Goal: Transaction & Acquisition: Book appointment/travel/reservation

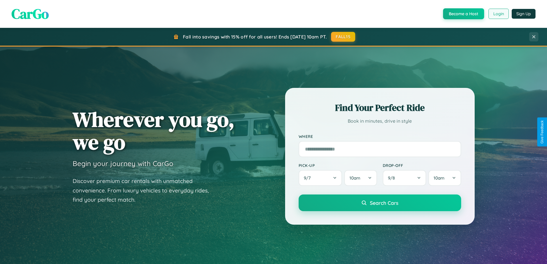
click at [498, 14] on button "Login" at bounding box center [499, 14] width 20 height 10
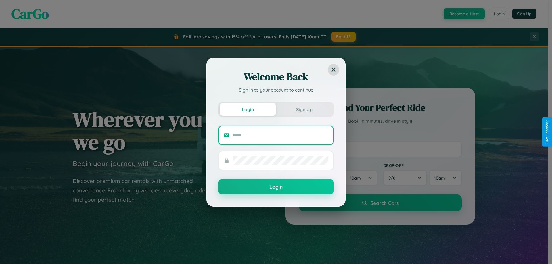
click at [280, 135] on input "text" at bounding box center [280, 135] width 95 height 9
type input "**********"
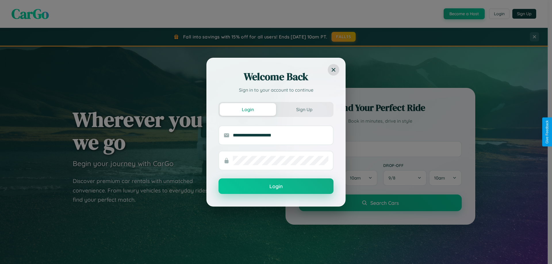
click at [276, 186] on button "Login" at bounding box center [275, 186] width 115 height 16
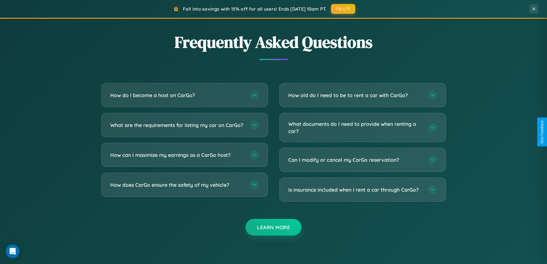
scroll to position [1105, 0]
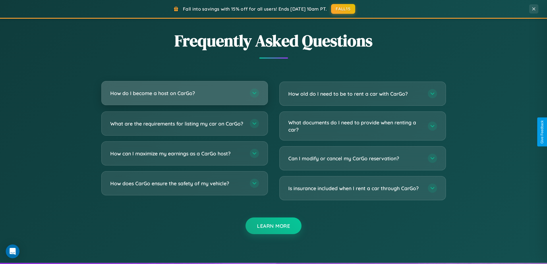
click at [184, 93] on h3 "How do I become a host on CarGo?" at bounding box center [177, 93] width 134 height 7
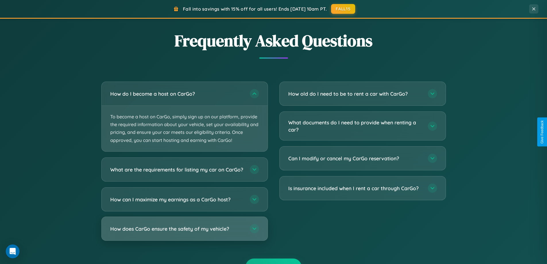
click at [184, 232] on h3 "How does CarGo ensure the safety of my vehicle?" at bounding box center [177, 228] width 134 height 7
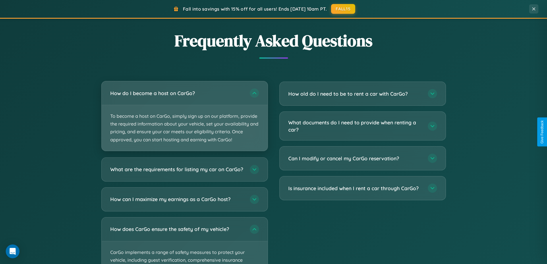
click at [184, 116] on p "To become a host on CarGo, simply sign up on our platform, provide the required…" at bounding box center [185, 128] width 166 height 46
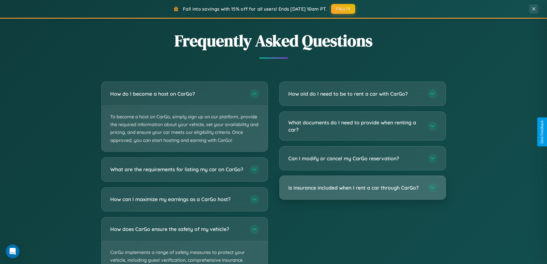
click at [363, 188] on h3 "Is insurance included when I rent a car through CarGo?" at bounding box center [355, 187] width 134 height 7
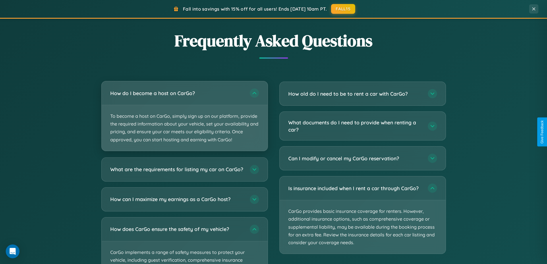
click at [184, 116] on p "To become a host on CarGo, simply sign up on our platform, provide the required…" at bounding box center [185, 128] width 166 height 46
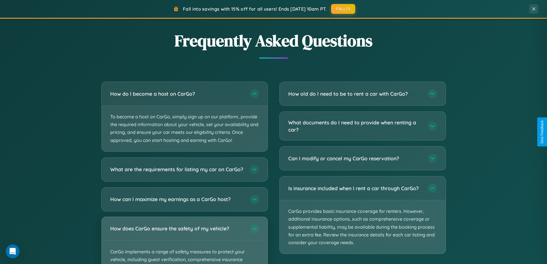
click at [184, 240] on div "How does CarGo ensure the safety of my vehicle?" at bounding box center [185, 229] width 166 height 24
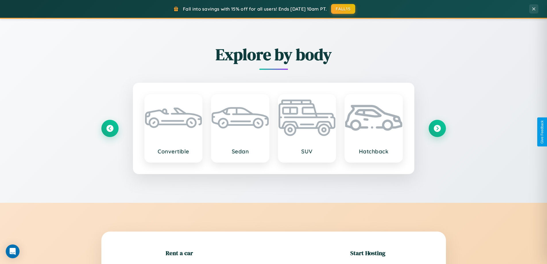
scroll to position [248, 0]
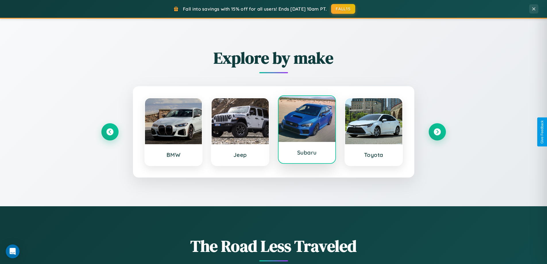
click at [307, 131] on div at bounding box center [307, 119] width 57 height 46
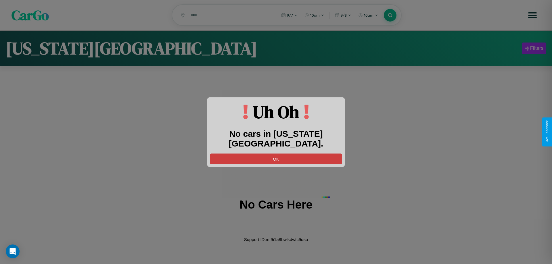
click at [276, 153] on button "OK" at bounding box center [276, 158] width 132 height 11
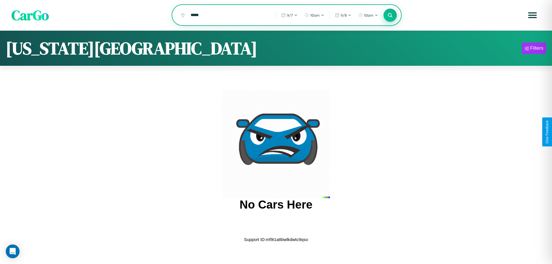
click at [390, 15] on icon at bounding box center [389, 14] width 5 height 5
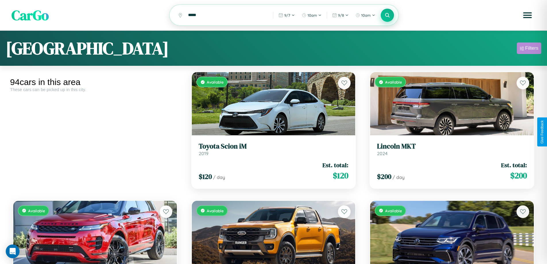
click at [529, 49] on div "Filters" at bounding box center [531, 48] width 13 height 6
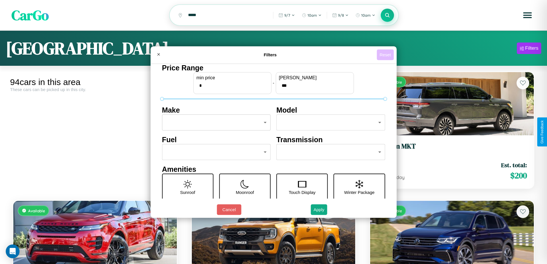
click at [386, 55] on button "Reset" at bounding box center [385, 54] width 17 height 11
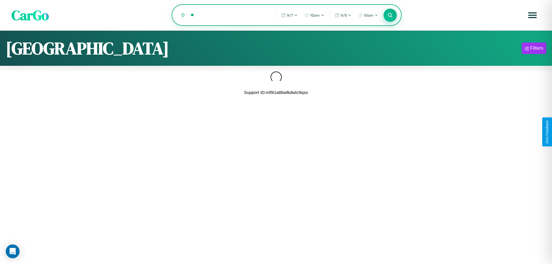
type input "*"
type input "******"
click at [390, 16] on icon at bounding box center [389, 14] width 5 height 5
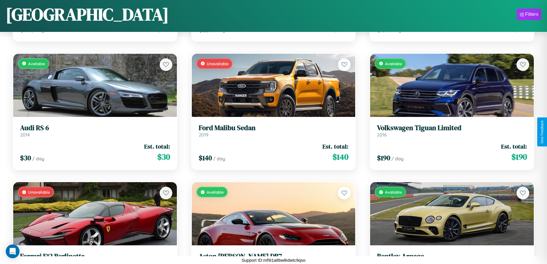
scroll to position [3039, 0]
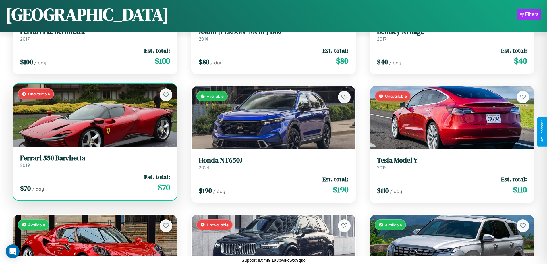
click at [94, 161] on h3 "Ferrari 550 Barchetta" at bounding box center [95, 158] width 150 height 8
